Goal: Task Accomplishment & Management: Complete application form

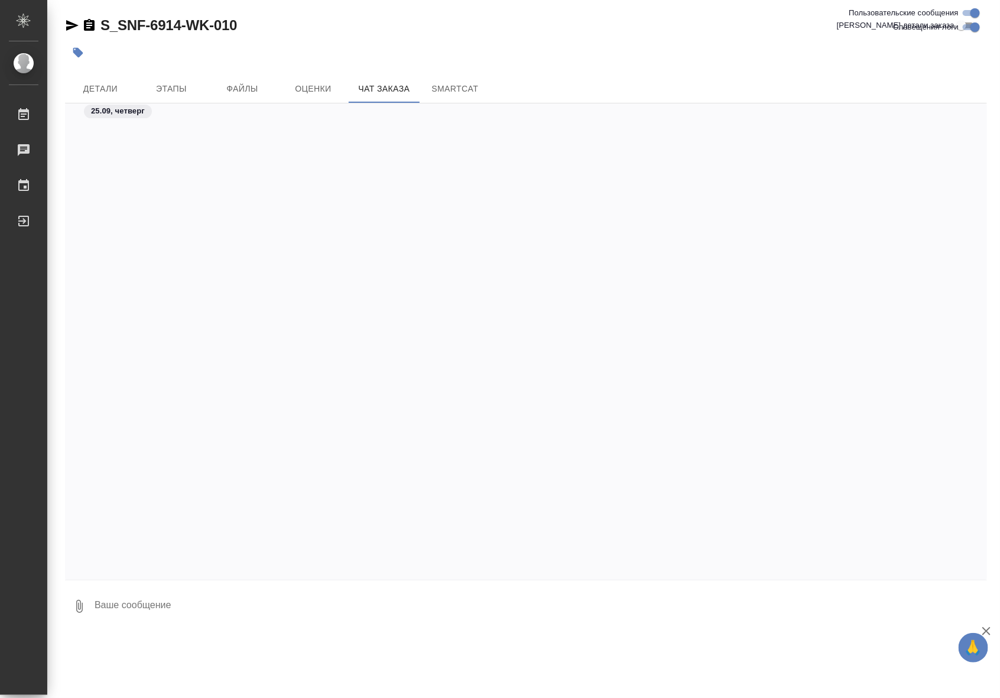
scroll to position [22225, 0]
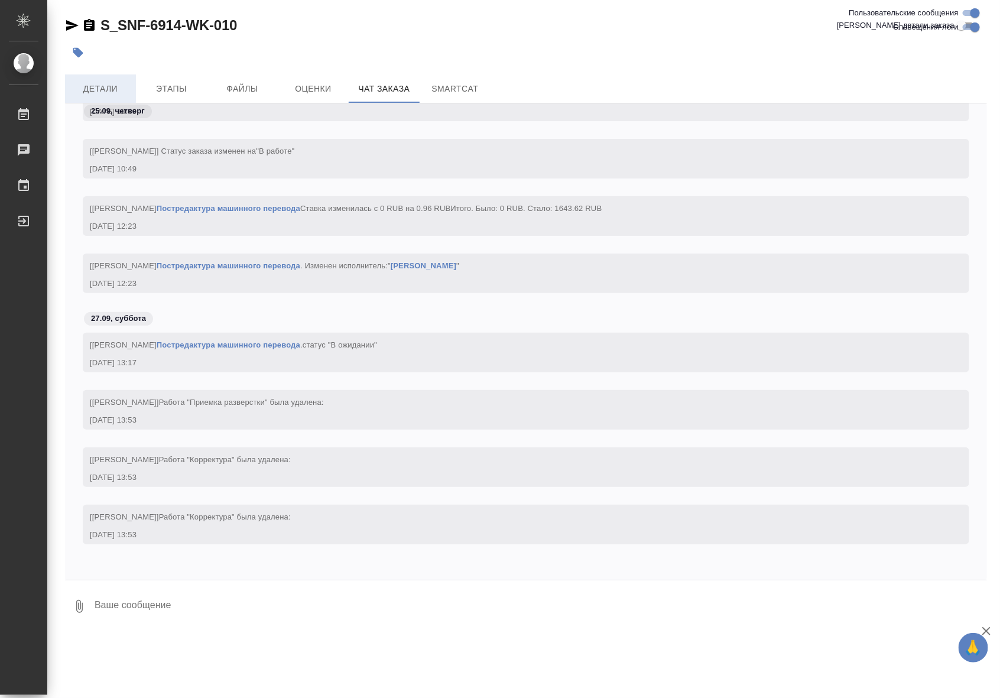
click at [115, 87] on span "Детали" at bounding box center [100, 89] width 57 height 15
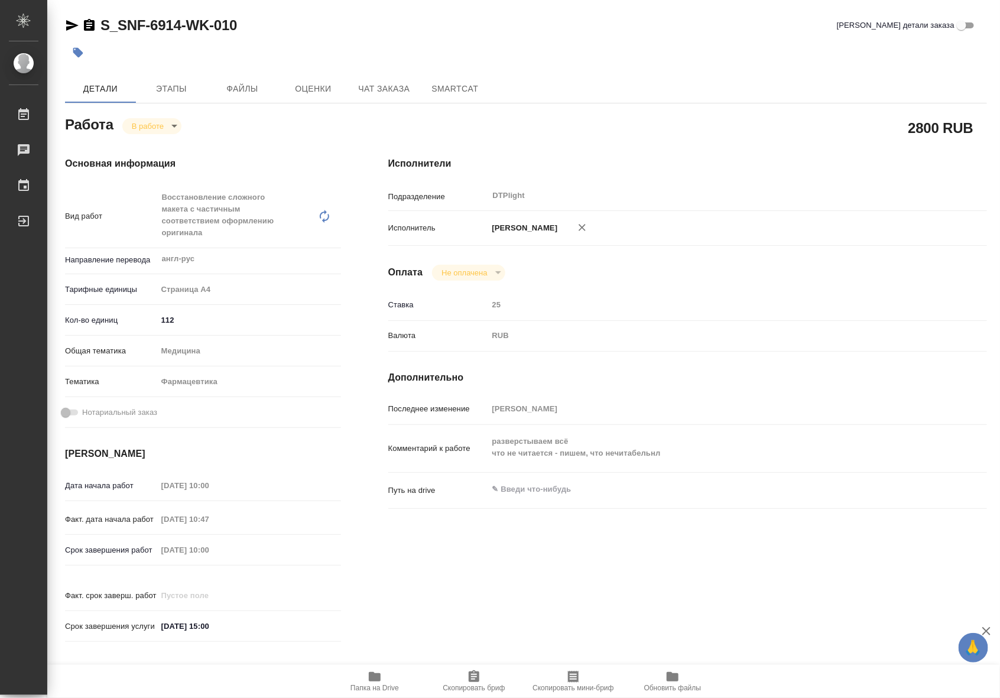
type textarea "x"
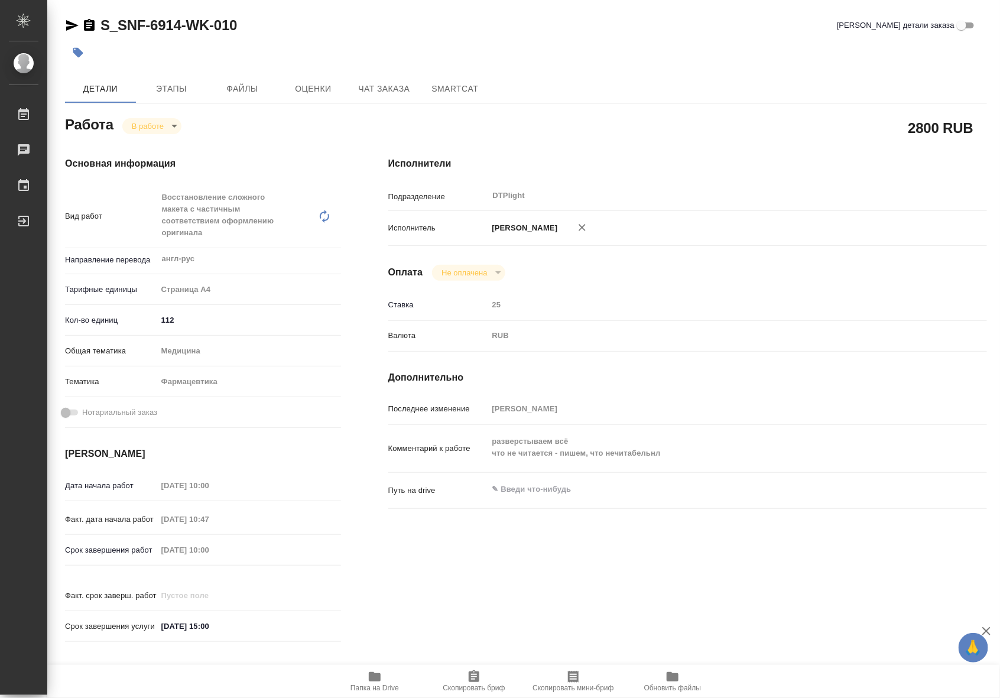
type textarea "x"
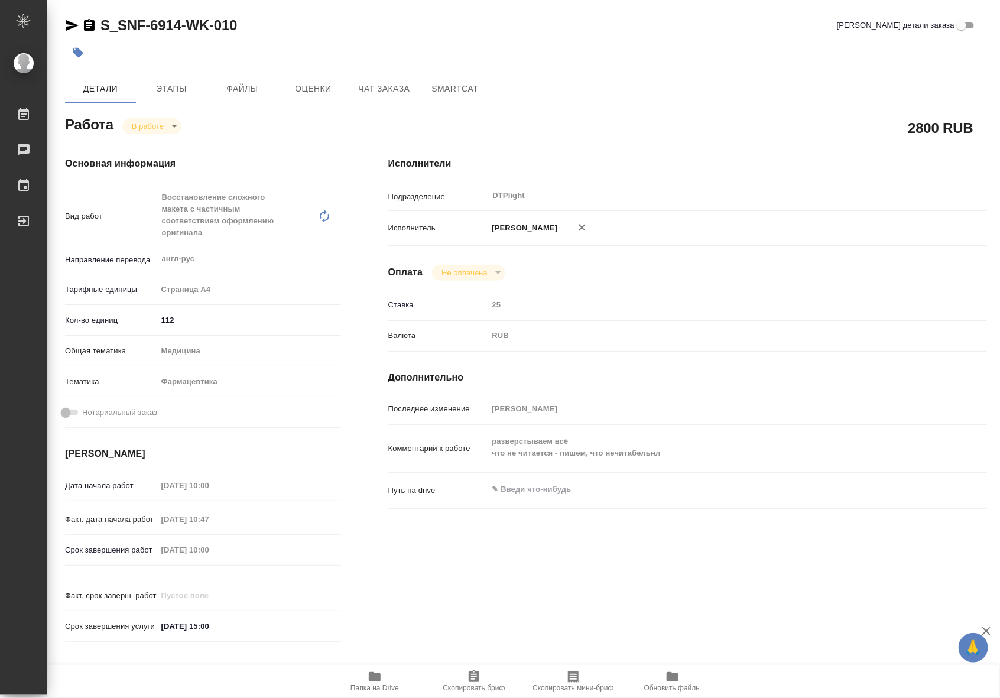
type textarea "x"
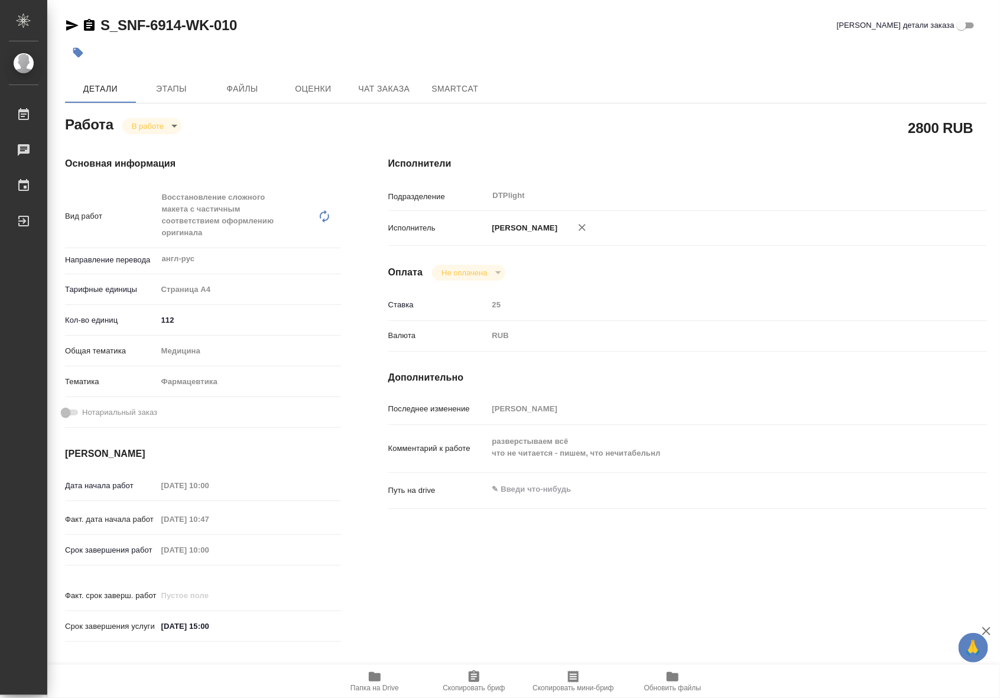
type textarea "x"
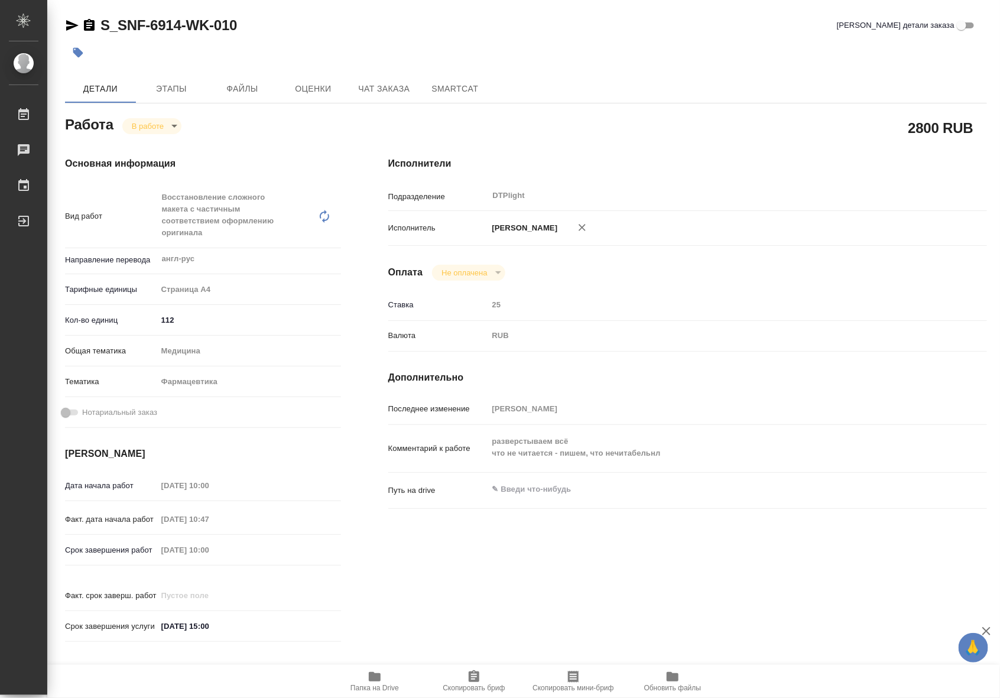
type textarea "x"
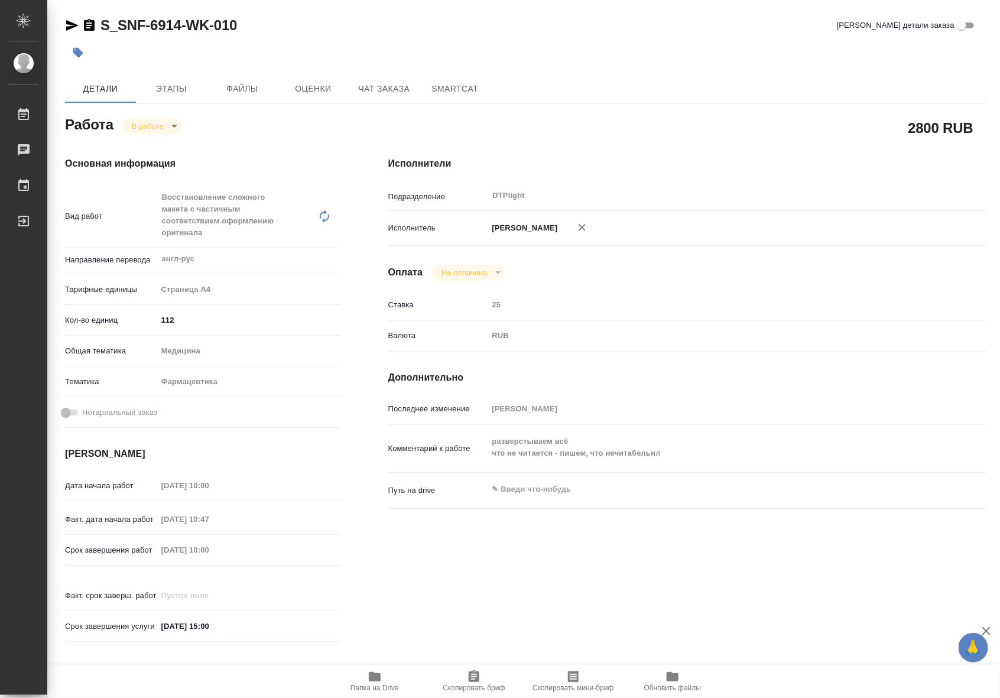
type textarea "x"
